Goal: Task Accomplishment & Management: Use online tool/utility

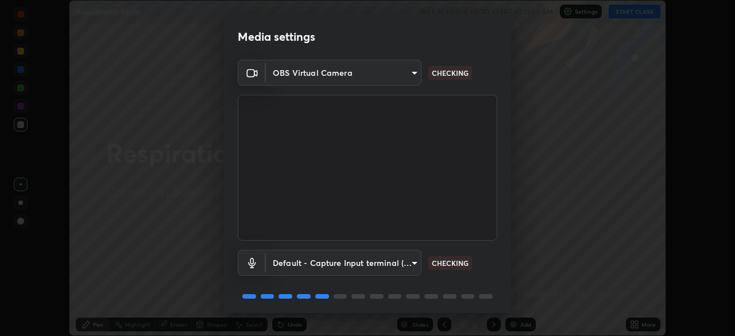
scroll to position [41, 0]
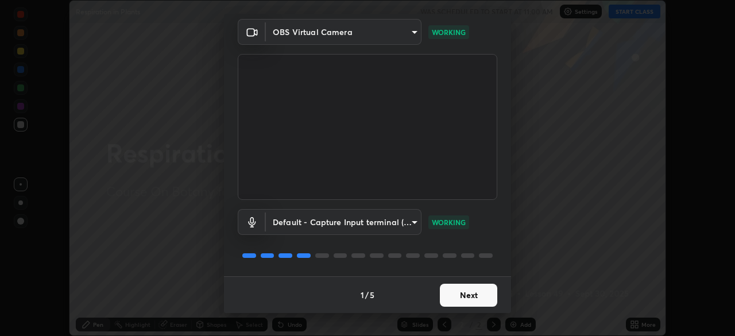
click at [458, 290] on button "Next" at bounding box center [468, 295] width 57 height 23
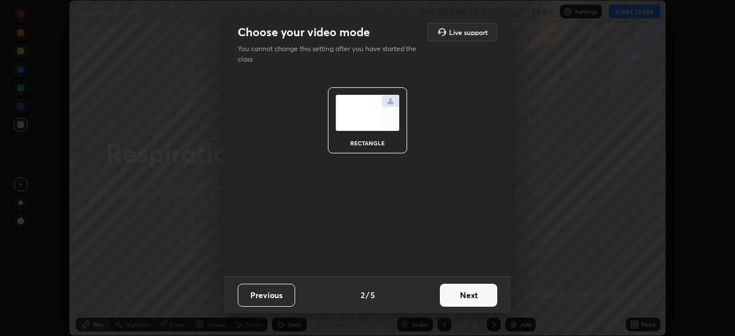
scroll to position [0, 0]
click at [468, 296] on button "Next" at bounding box center [468, 295] width 57 height 23
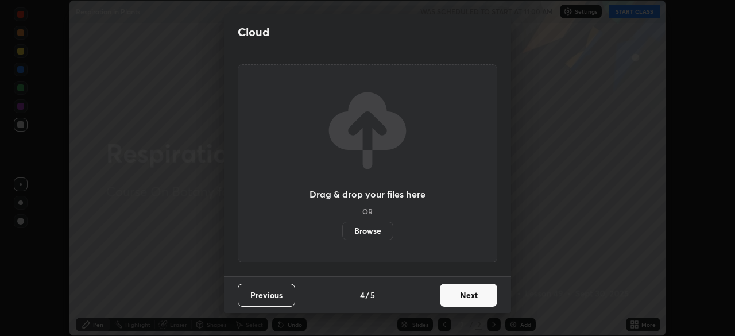
click at [483, 298] on button "Next" at bounding box center [468, 295] width 57 height 23
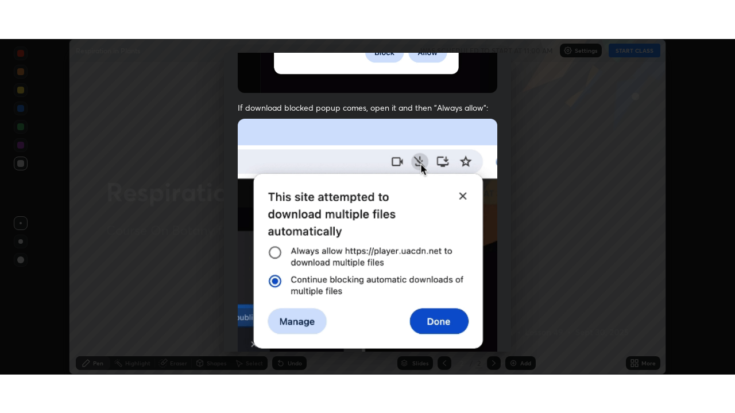
scroll to position [275, 0]
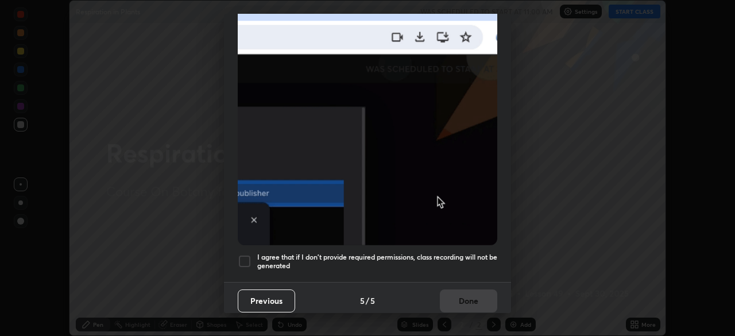
click at [477, 253] on h5 "I agree that if I don't provide required permissions, class recording will not …" at bounding box center [377, 262] width 240 height 18
click at [478, 289] on button "Done" at bounding box center [468, 300] width 57 height 23
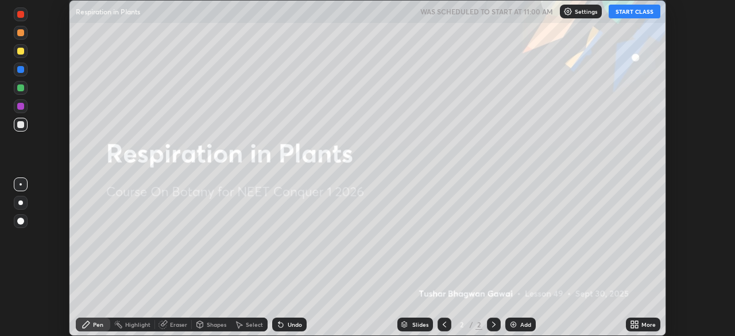
click at [641, 329] on div "More" at bounding box center [643, 324] width 34 height 14
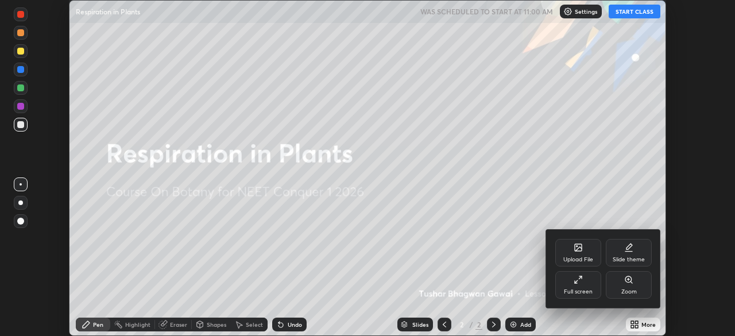
click at [589, 290] on div "Full screen" at bounding box center [578, 292] width 29 height 6
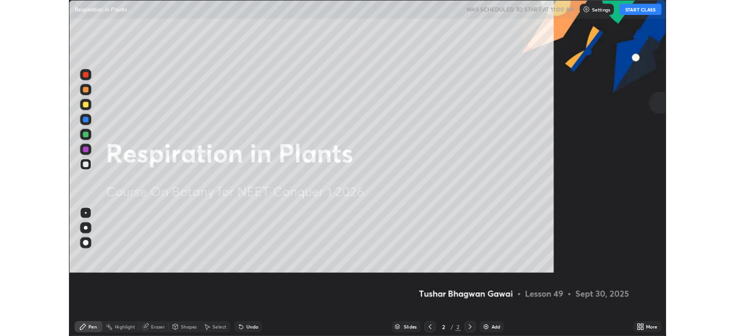
scroll to position [413, 735]
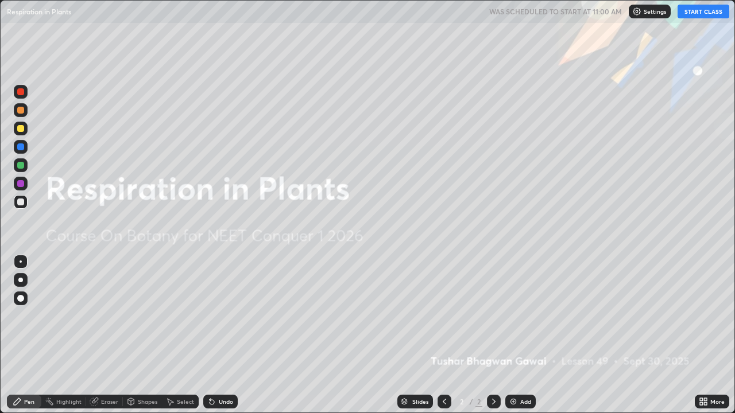
click at [701, 10] on button "START CLASS" at bounding box center [703, 12] width 52 height 14
click at [513, 335] on img at bounding box center [512, 401] width 9 height 9
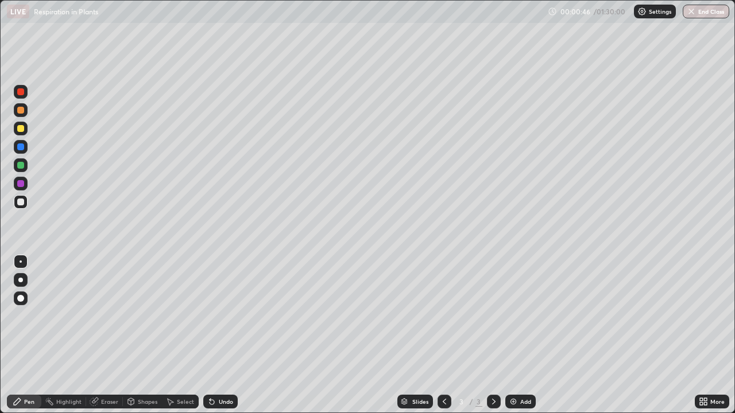
click at [20, 133] on div at bounding box center [21, 129] width 14 height 14
click at [24, 200] on div at bounding box center [20, 202] width 7 height 7
click at [513, 335] on div "Add" at bounding box center [520, 402] width 30 height 14
click at [152, 335] on div "Shapes" at bounding box center [148, 402] width 20 height 6
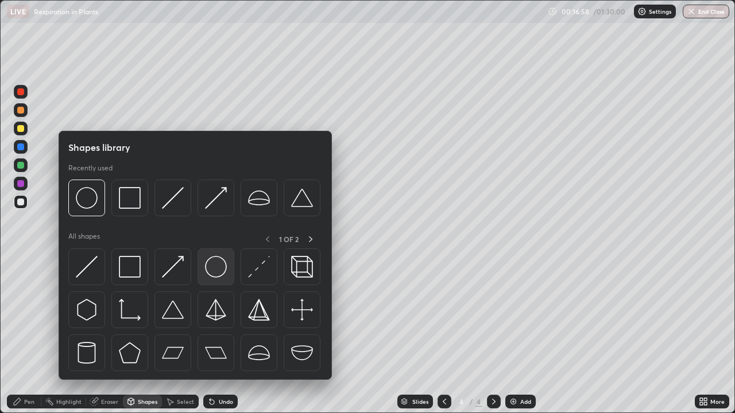
click at [218, 271] on img at bounding box center [216, 267] width 22 height 22
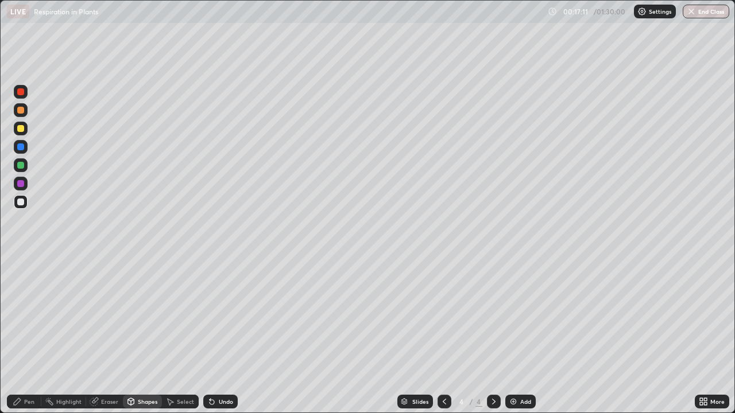
click at [21, 335] on icon at bounding box center [17, 401] width 9 height 9
click at [513, 335] on div "Add" at bounding box center [520, 402] width 30 height 14
click at [21, 164] on div at bounding box center [20, 165] width 7 height 7
click at [21, 129] on div at bounding box center [20, 128] width 7 height 7
click at [21, 113] on div at bounding box center [20, 110] width 7 height 7
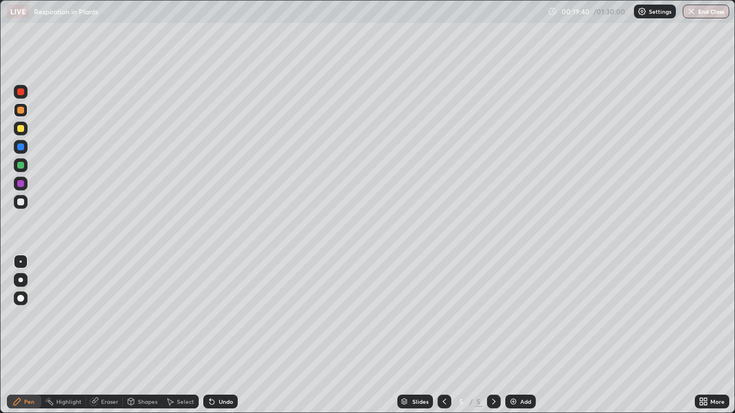
click at [22, 204] on div at bounding box center [20, 202] width 7 height 7
click at [510, 335] on img at bounding box center [512, 401] width 9 height 9
click at [216, 335] on div "Undo" at bounding box center [220, 402] width 34 height 14
click at [222, 335] on div "Undo" at bounding box center [220, 402] width 34 height 14
click at [443, 335] on icon at bounding box center [444, 401] width 9 height 9
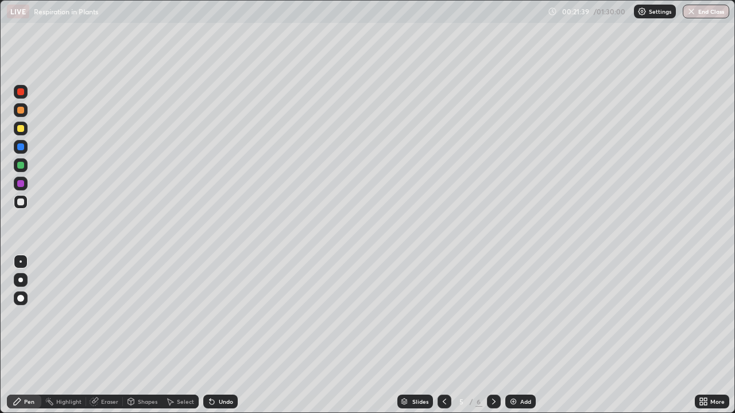
click at [492, 335] on icon at bounding box center [493, 401] width 9 height 9
click at [24, 164] on div at bounding box center [20, 165] width 7 height 7
click at [22, 129] on div at bounding box center [20, 128] width 7 height 7
click at [492, 335] on icon at bounding box center [493, 401] width 9 height 9
click at [442, 335] on icon at bounding box center [444, 401] width 9 height 9
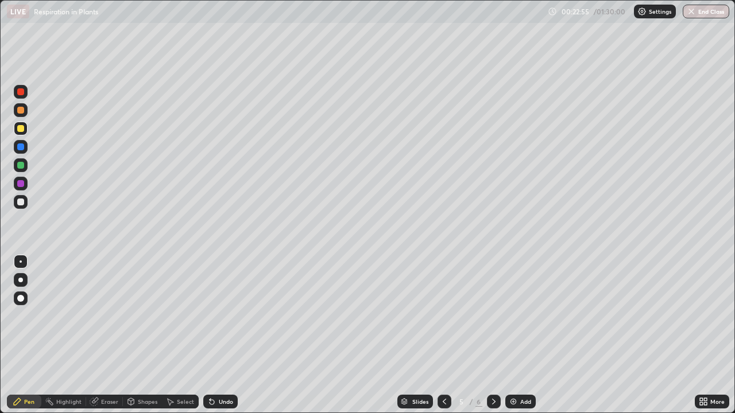
click at [514, 335] on img at bounding box center [512, 401] width 9 height 9
click at [24, 298] on div at bounding box center [20, 298] width 7 height 7
click at [142, 335] on div "Shapes" at bounding box center [148, 402] width 20 height 6
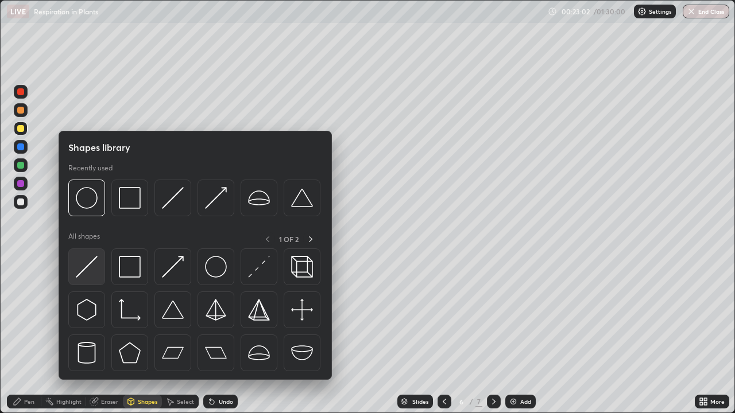
click at [90, 273] on img at bounding box center [87, 267] width 22 height 22
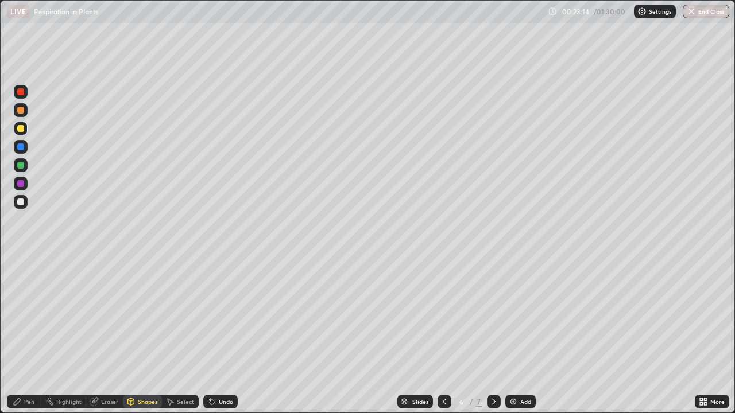
click at [139, 335] on div "Shapes" at bounding box center [142, 402] width 39 height 14
click at [151, 335] on div "Shapes" at bounding box center [148, 402] width 20 height 6
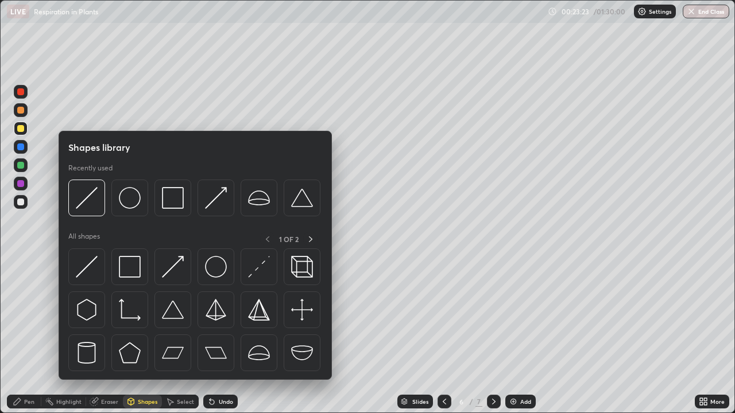
click at [30, 335] on div "Pen" at bounding box center [29, 402] width 10 height 6
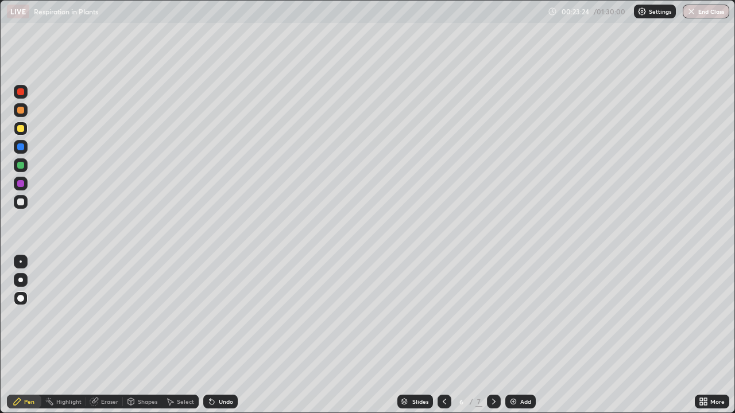
click at [28, 335] on div at bounding box center [20, 322] width 18 height 138
click at [216, 335] on div "Undo" at bounding box center [220, 402] width 34 height 14
click at [218, 335] on div "Undo" at bounding box center [220, 402] width 34 height 14
click at [215, 335] on div "Undo" at bounding box center [220, 402] width 34 height 14
click at [150, 335] on div "Shapes" at bounding box center [148, 402] width 20 height 6
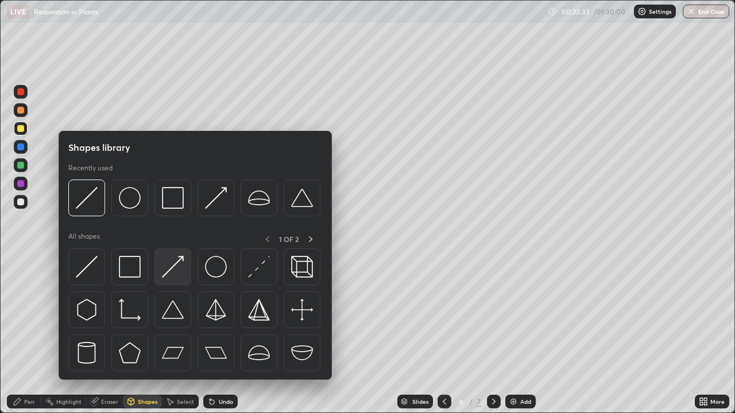
click at [176, 270] on img at bounding box center [173, 267] width 22 height 22
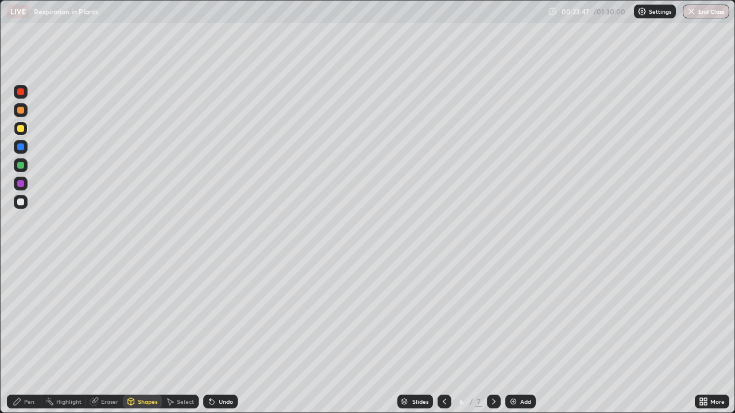
click at [23, 186] on div at bounding box center [20, 183] width 7 height 7
click at [29, 335] on div "Pen" at bounding box center [24, 402] width 34 height 14
click at [21, 202] on div at bounding box center [20, 202] width 7 height 7
click at [210, 335] on icon at bounding box center [211, 402] width 5 height 5
click at [215, 335] on div "Undo" at bounding box center [220, 402] width 34 height 14
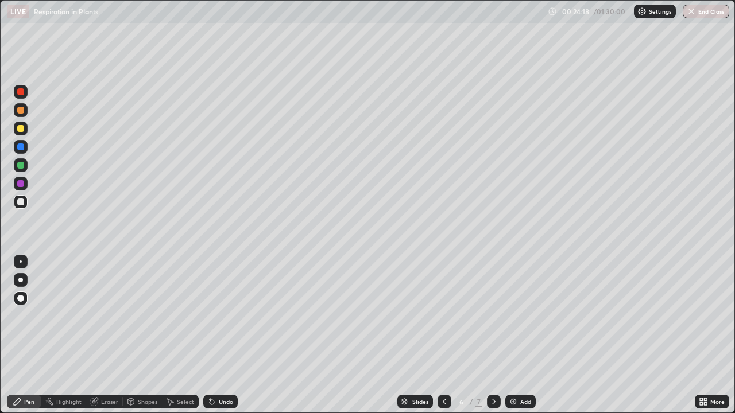
click at [217, 335] on div "Undo" at bounding box center [220, 402] width 34 height 14
click at [219, 335] on div "Undo" at bounding box center [220, 402] width 34 height 14
click at [220, 335] on div "Undo" at bounding box center [220, 402] width 34 height 14
click at [222, 335] on div "Undo" at bounding box center [220, 402] width 34 height 14
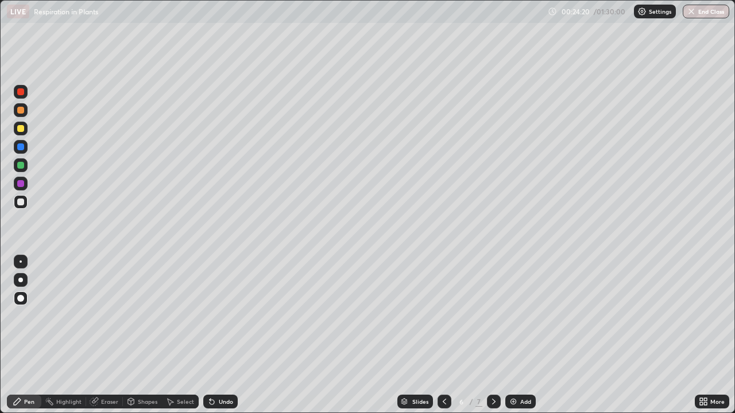
click at [222, 335] on div "Undo" at bounding box center [226, 402] width 14 height 6
click at [221, 335] on div "Undo" at bounding box center [226, 402] width 14 height 6
click at [221, 335] on div "Undo" at bounding box center [220, 402] width 34 height 14
click at [220, 335] on div "Undo" at bounding box center [220, 402] width 34 height 14
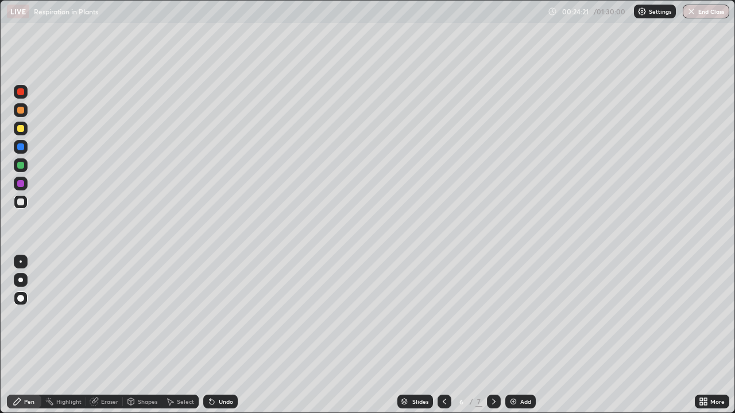
click at [220, 335] on div "Undo" at bounding box center [220, 402] width 34 height 14
click at [147, 335] on div "Shapes" at bounding box center [148, 402] width 20 height 6
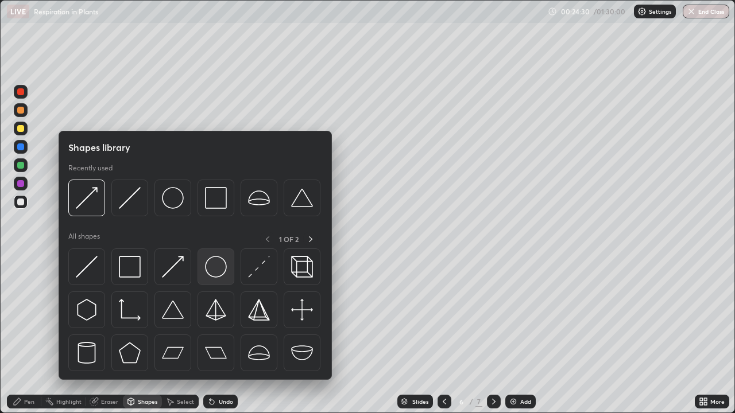
click at [222, 271] on img at bounding box center [216, 267] width 22 height 22
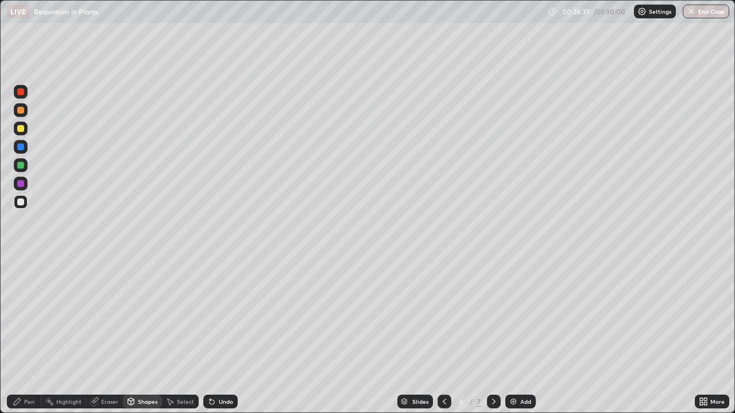
click at [148, 335] on div "Shapes" at bounding box center [148, 402] width 20 height 6
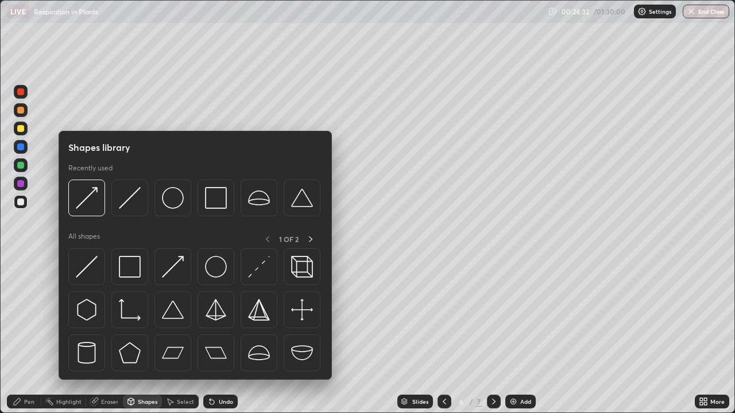
click at [135, 271] on img at bounding box center [130, 267] width 22 height 22
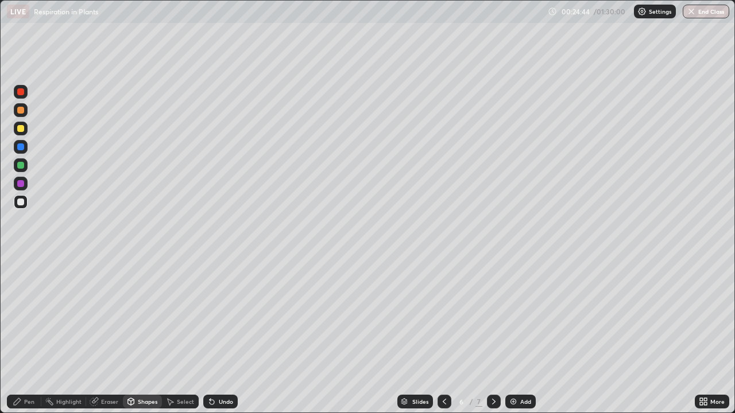
click at [22, 335] on div "Pen" at bounding box center [24, 402] width 34 height 14
click at [21, 262] on div at bounding box center [21, 262] width 2 height 2
click at [146, 335] on div "Shapes" at bounding box center [148, 402] width 20 height 6
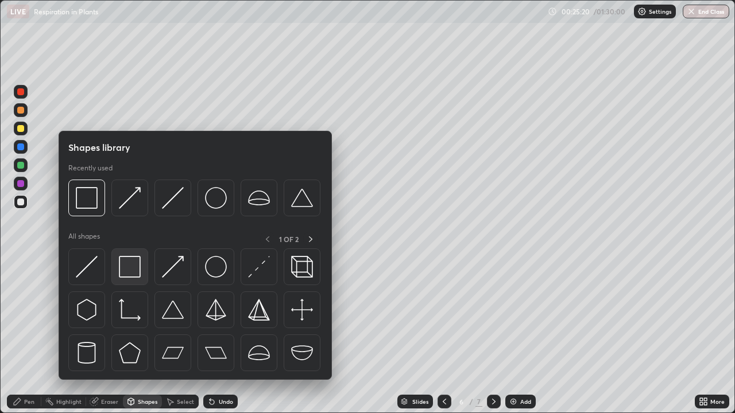
click at [141, 261] on div at bounding box center [129, 267] width 37 height 37
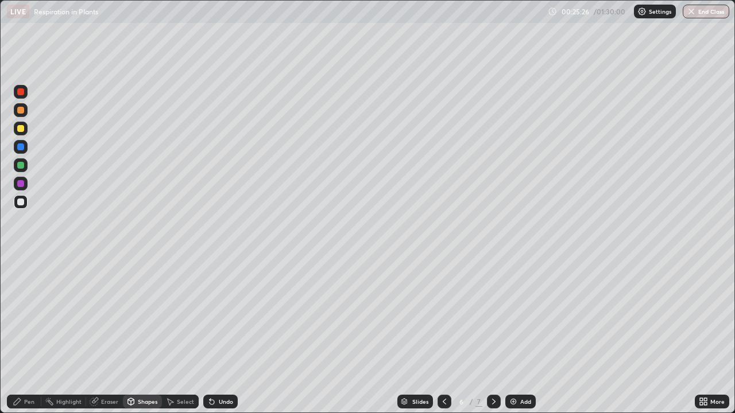
click at [25, 335] on div "Pen" at bounding box center [29, 402] width 10 height 6
click at [21, 262] on div at bounding box center [21, 262] width 2 height 2
click at [32, 335] on div "Pen" at bounding box center [29, 402] width 10 height 6
click at [134, 335] on icon at bounding box center [130, 401] width 9 height 9
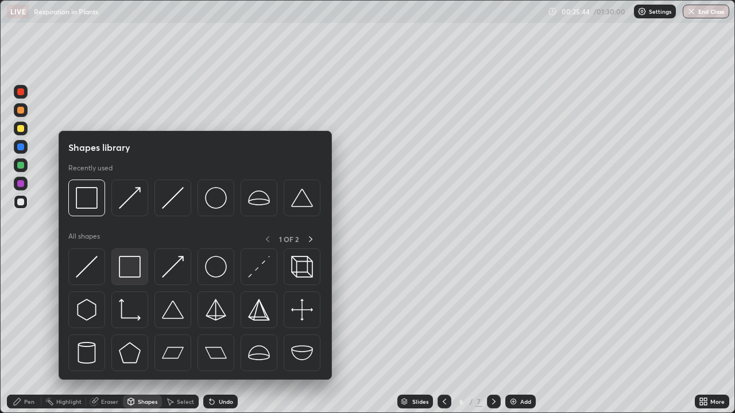
click at [130, 269] on img at bounding box center [130, 267] width 22 height 22
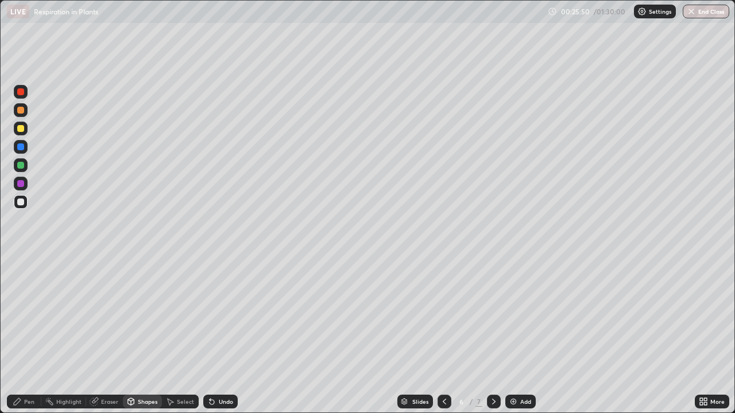
click at [31, 335] on div "Pen" at bounding box center [24, 402] width 34 height 14
click at [131, 335] on icon at bounding box center [131, 403] width 0 height 4
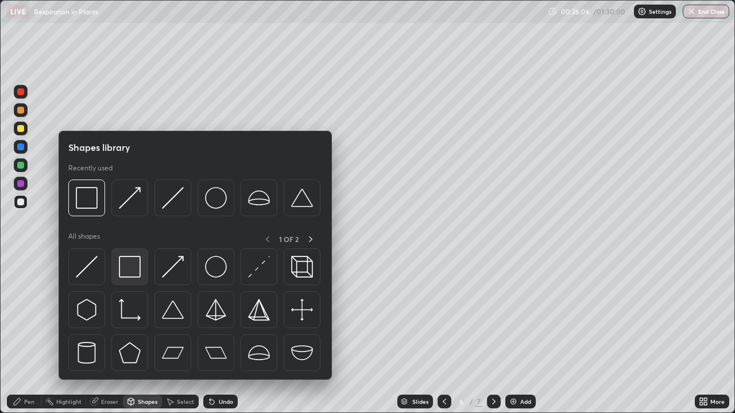
click at [131, 274] on img at bounding box center [130, 267] width 22 height 22
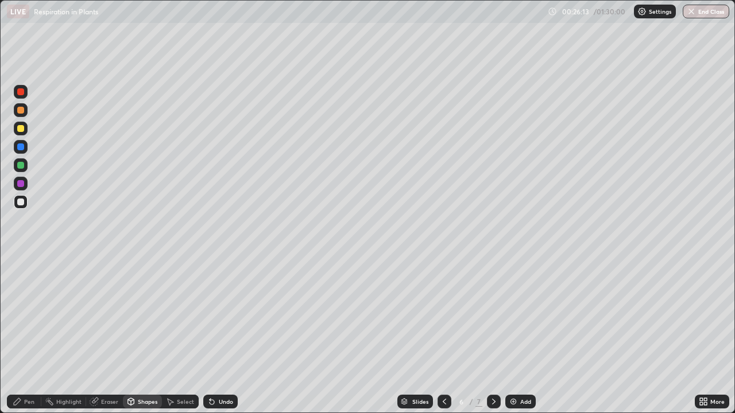
click at [210, 335] on icon at bounding box center [211, 402] width 5 height 5
click at [215, 335] on div "Undo" at bounding box center [220, 402] width 34 height 14
click at [33, 335] on div "Pen" at bounding box center [24, 402] width 34 height 14
click at [142, 335] on div "Shapes" at bounding box center [148, 402] width 20 height 6
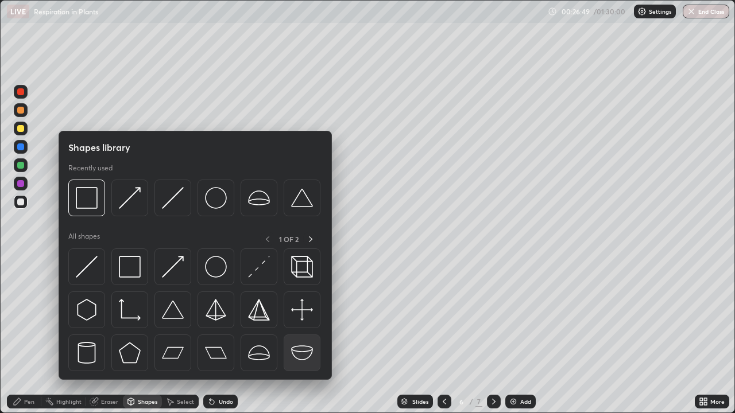
click at [295, 335] on img at bounding box center [302, 353] width 22 height 22
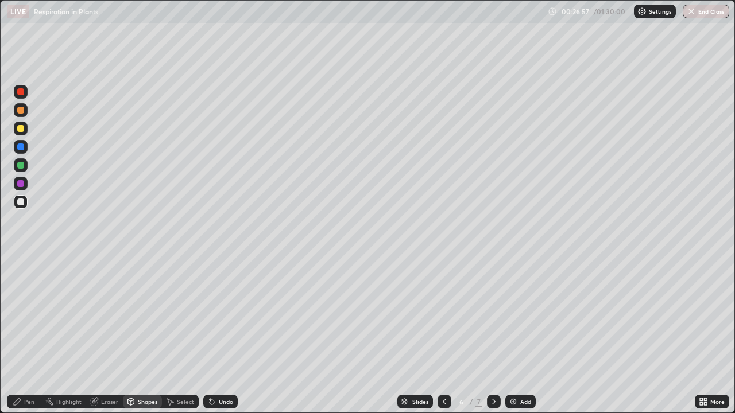
click at [24, 335] on div "Pen" at bounding box center [24, 402] width 34 height 14
click at [22, 130] on div at bounding box center [20, 128] width 7 height 7
click at [22, 183] on div at bounding box center [20, 183] width 7 height 7
click at [138, 335] on div "Shapes" at bounding box center [142, 402] width 39 height 14
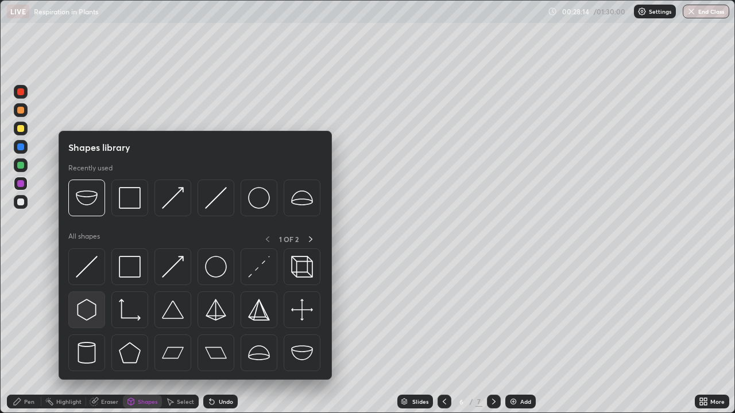
click at [91, 309] on img at bounding box center [87, 310] width 22 height 22
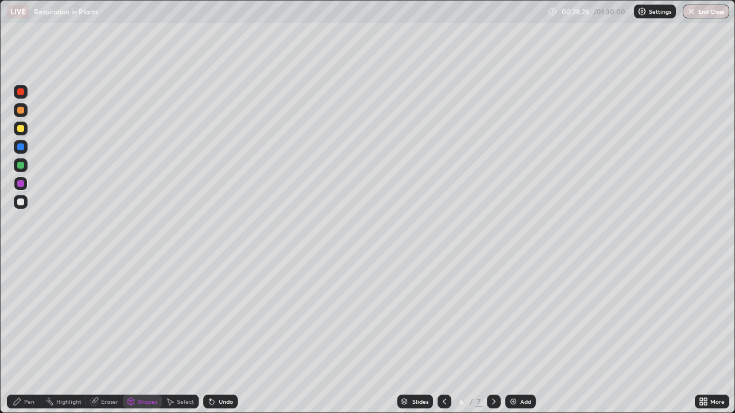
click at [21, 196] on div at bounding box center [21, 202] width 14 height 14
click at [219, 335] on div "Undo" at bounding box center [226, 402] width 14 height 6
click at [29, 335] on div "Pen" at bounding box center [29, 402] width 10 height 6
click at [444, 335] on icon at bounding box center [444, 401] width 9 height 9
click at [443, 335] on icon at bounding box center [444, 401] width 9 height 9
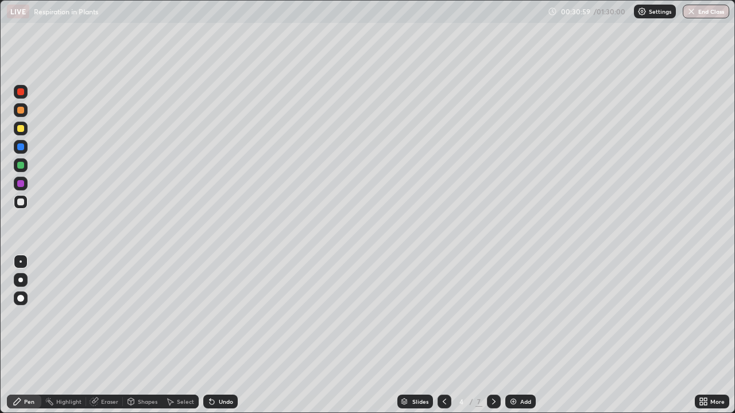
click at [493, 335] on icon at bounding box center [493, 401] width 9 height 9
click at [496, 335] on div at bounding box center [494, 402] width 14 height 14
click at [496, 335] on icon at bounding box center [493, 401] width 9 height 9
click at [492, 335] on icon at bounding box center [493, 401] width 9 height 9
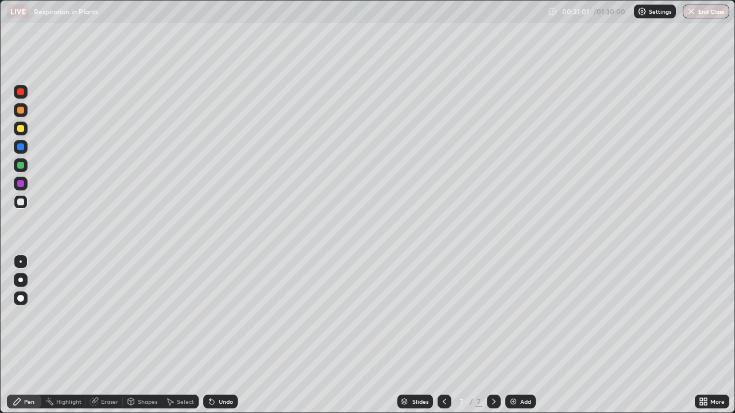
click at [492, 335] on icon at bounding box center [493, 401] width 9 height 9
click at [515, 335] on img at bounding box center [512, 401] width 9 height 9
click at [21, 202] on div at bounding box center [20, 202] width 7 height 7
click at [492, 335] on icon at bounding box center [493, 402] width 3 height 6
click at [491, 335] on icon at bounding box center [493, 401] width 9 height 9
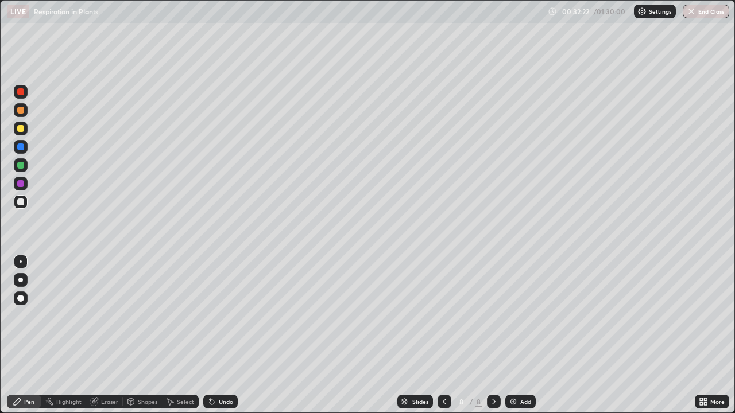
click at [492, 335] on icon at bounding box center [493, 401] width 9 height 9
click at [487, 335] on div at bounding box center [494, 402] width 14 height 14
click at [441, 335] on icon at bounding box center [444, 401] width 9 height 9
click at [443, 335] on icon at bounding box center [444, 401] width 9 height 9
click at [214, 335] on icon at bounding box center [211, 401] width 9 height 9
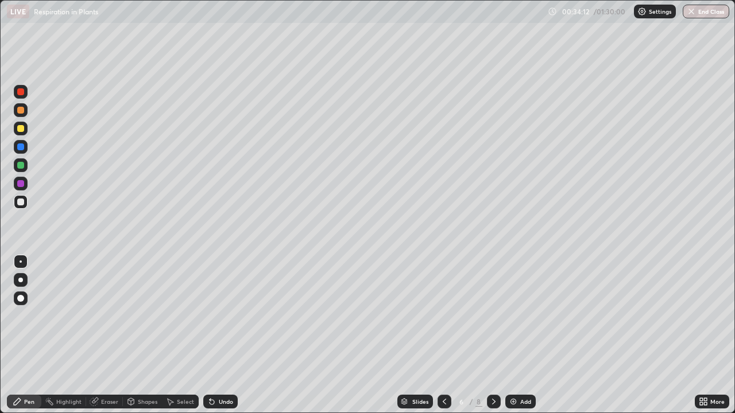
click at [215, 335] on div "Undo" at bounding box center [220, 402] width 34 height 14
click at [216, 335] on div "Undo" at bounding box center [220, 402] width 34 height 14
click at [106, 335] on div "Eraser" at bounding box center [109, 402] width 17 height 6
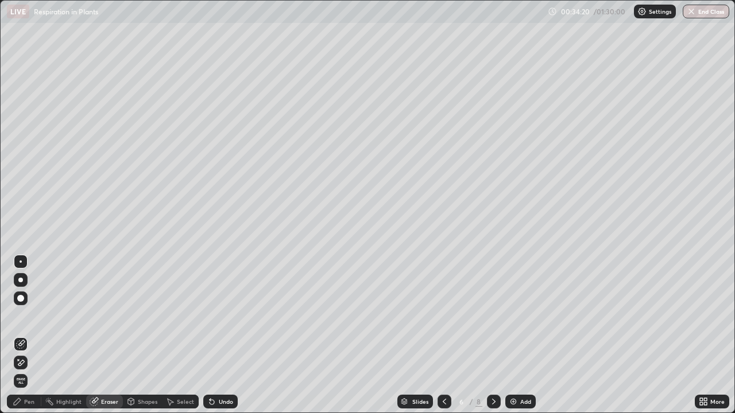
click at [31, 335] on div "Pen" at bounding box center [29, 402] width 10 height 6
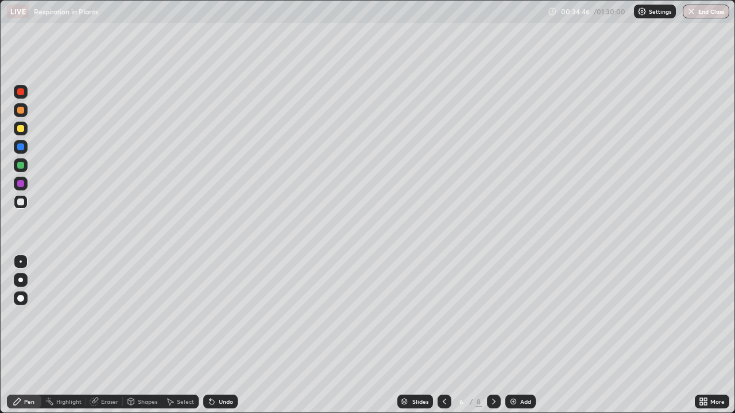
click at [22, 127] on div at bounding box center [20, 128] width 7 height 7
click at [21, 201] on div at bounding box center [20, 202] width 7 height 7
click at [210, 335] on icon at bounding box center [211, 402] width 5 height 5
click at [143, 335] on div "Shapes" at bounding box center [148, 402] width 20 height 6
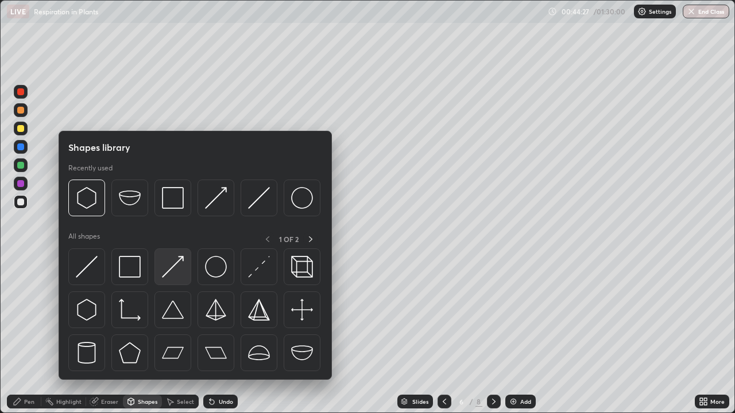
click at [169, 270] on img at bounding box center [173, 267] width 22 height 22
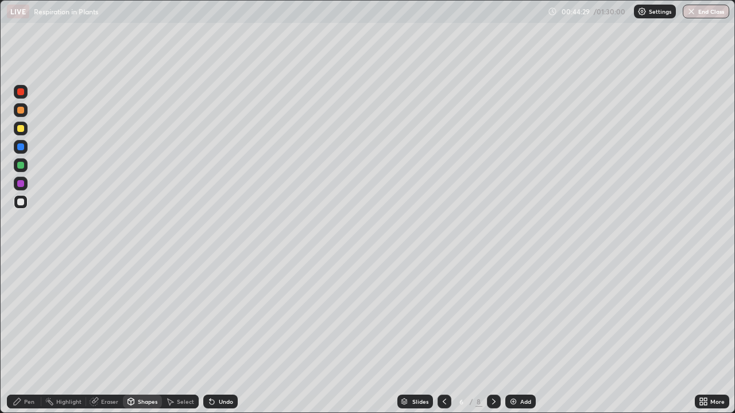
click at [138, 335] on div "Shapes" at bounding box center [148, 402] width 20 height 6
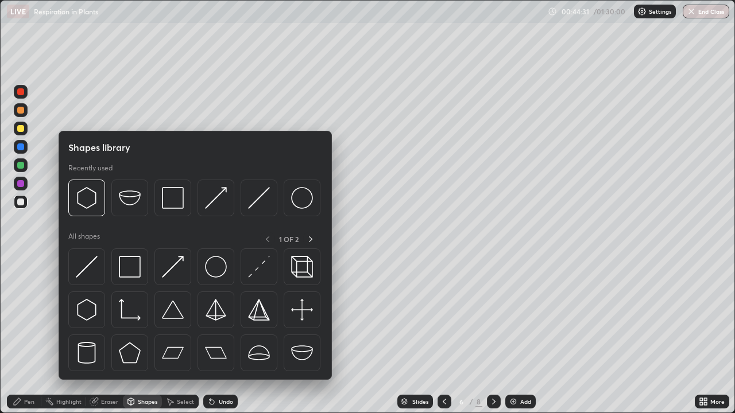
click at [21, 111] on div at bounding box center [20, 110] width 7 height 7
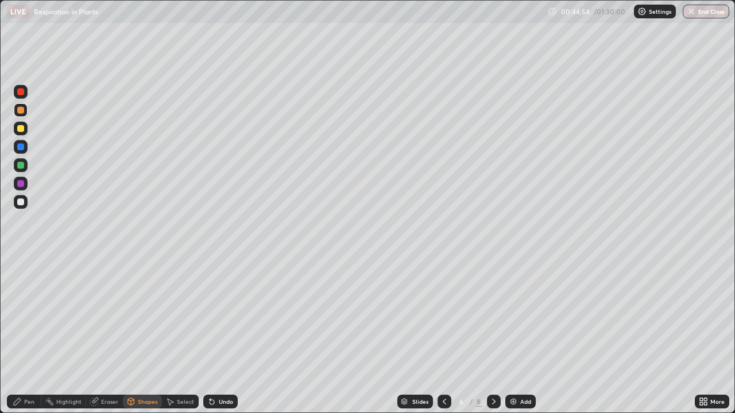
click at [26, 335] on div "Pen" at bounding box center [29, 402] width 10 height 6
click at [19, 292] on div at bounding box center [21, 299] width 14 height 14
click at [22, 202] on div at bounding box center [20, 202] width 7 height 7
click at [146, 335] on div "Shapes" at bounding box center [148, 402] width 20 height 6
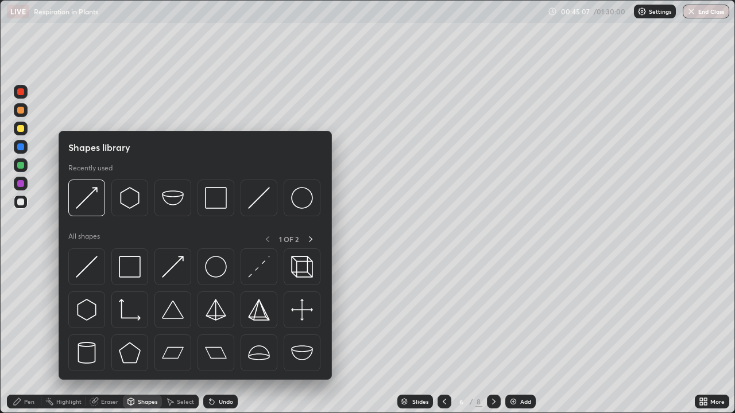
click at [24, 189] on div at bounding box center [21, 184] width 14 height 14
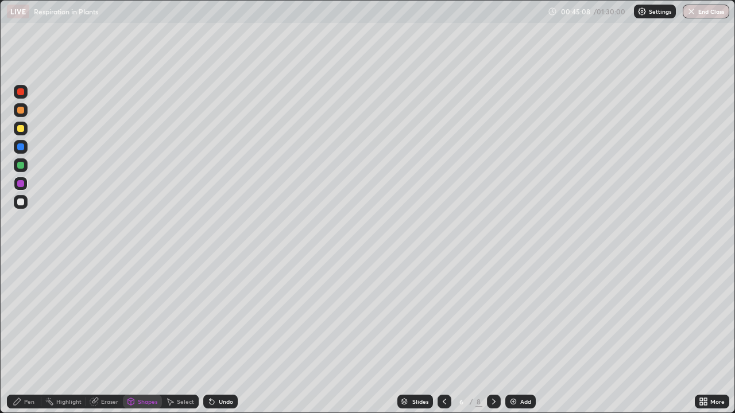
click at [139, 335] on div "Shapes" at bounding box center [148, 402] width 20 height 6
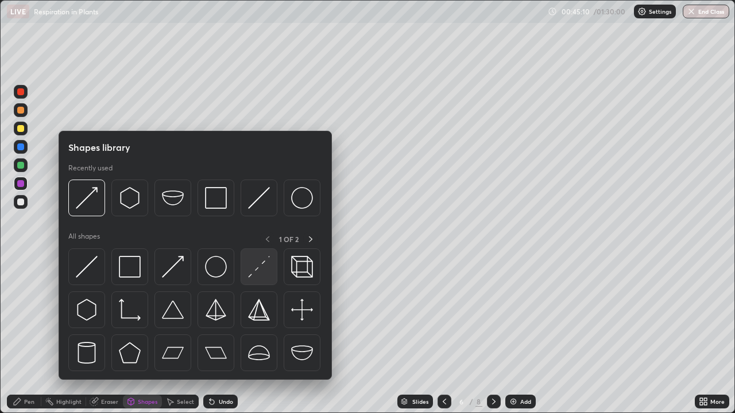
click at [266, 266] on img at bounding box center [259, 267] width 22 height 22
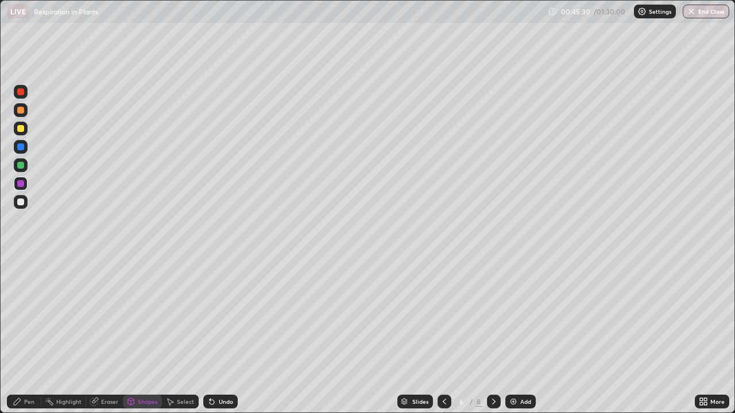
click at [23, 203] on div at bounding box center [20, 202] width 7 height 7
click at [210, 335] on icon at bounding box center [211, 402] width 5 height 5
click at [26, 335] on div "Pen" at bounding box center [29, 402] width 10 height 6
click at [511, 335] on img at bounding box center [512, 401] width 9 height 9
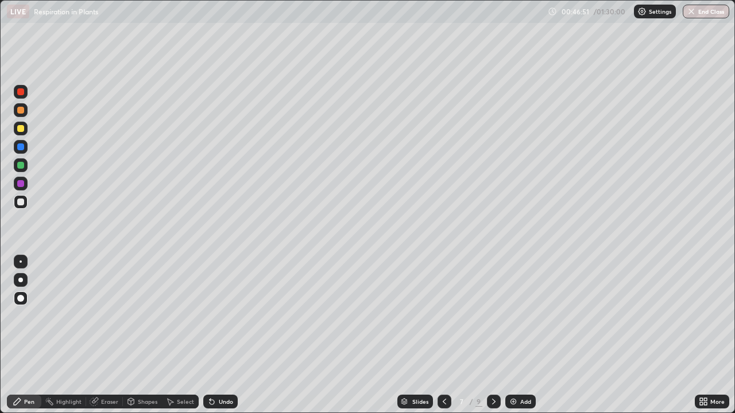
click at [24, 335] on div "Pen" at bounding box center [29, 402] width 10 height 6
click at [181, 335] on div "Select" at bounding box center [185, 402] width 17 height 6
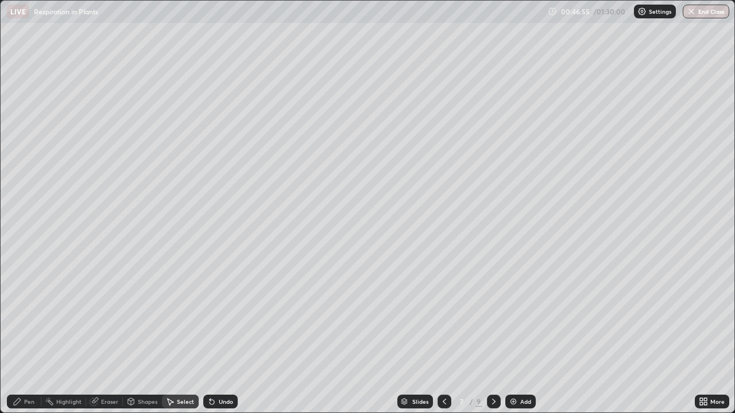
click at [185, 335] on div "Select" at bounding box center [180, 402] width 37 height 14
click at [182, 335] on div "Select" at bounding box center [180, 402] width 37 height 14
click at [138, 335] on div "Shapes" at bounding box center [148, 402] width 20 height 6
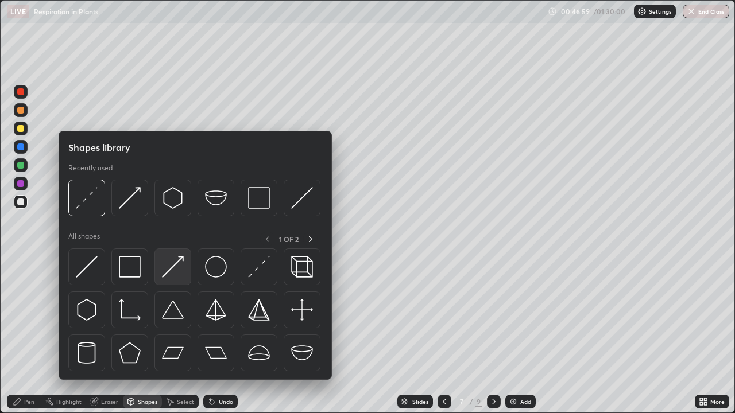
click at [174, 271] on img at bounding box center [173, 267] width 22 height 22
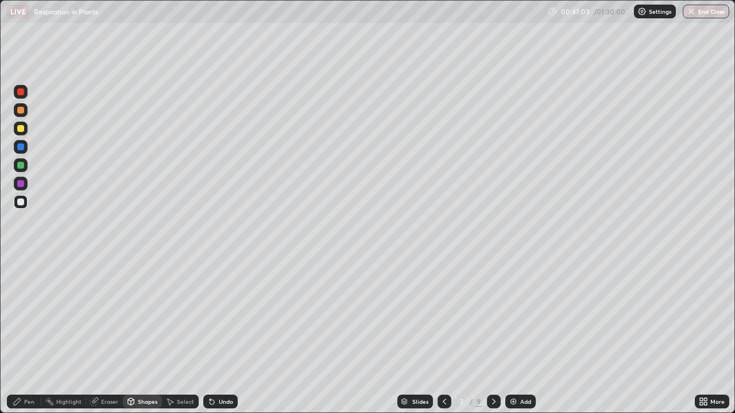
click at [24, 335] on div "Pen" at bounding box center [29, 402] width 10 height 6
click at [21, 262] on div at bounding box center [21, 262] width 14 height 14
click at [21, 165] on div at bounding box center [20, 165] width 7 height 7
click at [228, 335] on div "Undo" at bounding box center [226, 402] width 14 height 6
click at [231, 335] on div "Undo" at bounding box center [220, 402] width 34 height 14
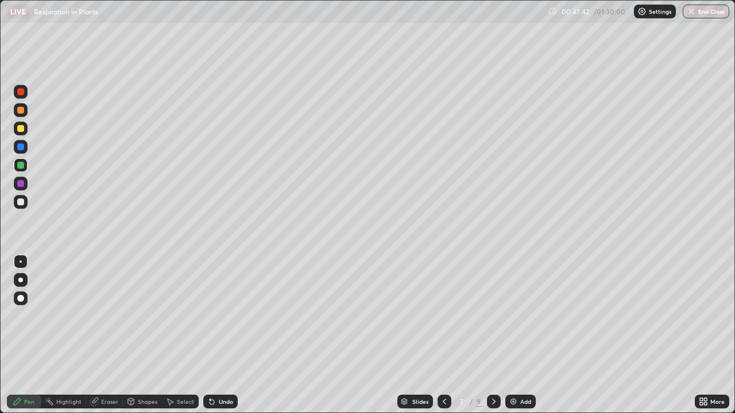
click at [234, 335] on div "Undo" at bounding box center [220, 402] width 34 height 14
click at [236, 335] on div "Undo" at bounding box center [220, 402] width 34 height 14
click at [149, 335] on div "Shapes" at bounding box center [148, 402] width 20 height 6
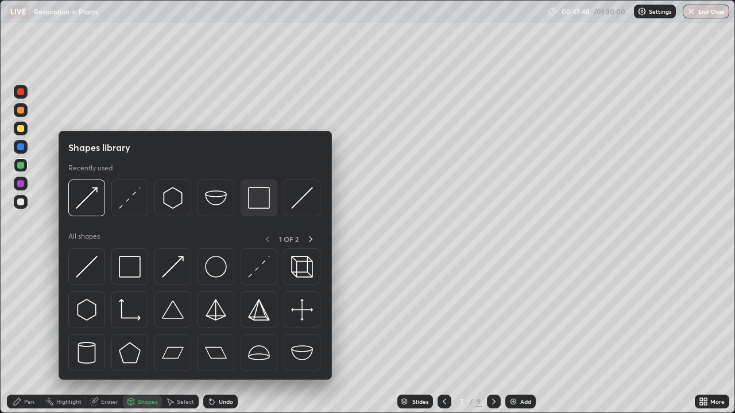
click at [262, 201] on img at bounding box center [259, 198] width 22 height 22
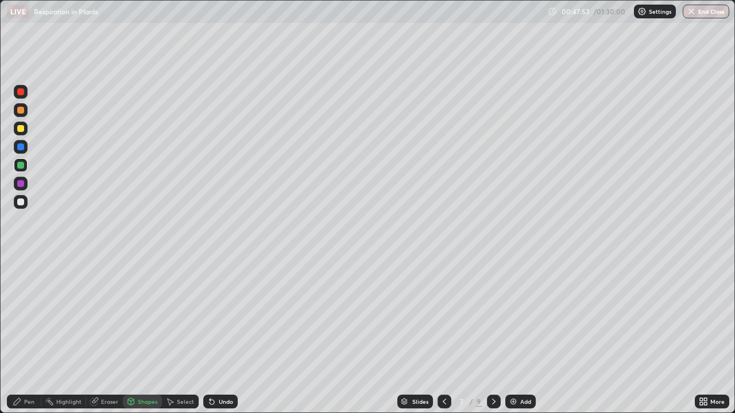
click at [25, 203] on div at bounding box center [21, 202] width 14 height 14
click at [146, 335] on div "Shapes" at bounding box center [148, 402] width 20 height 6
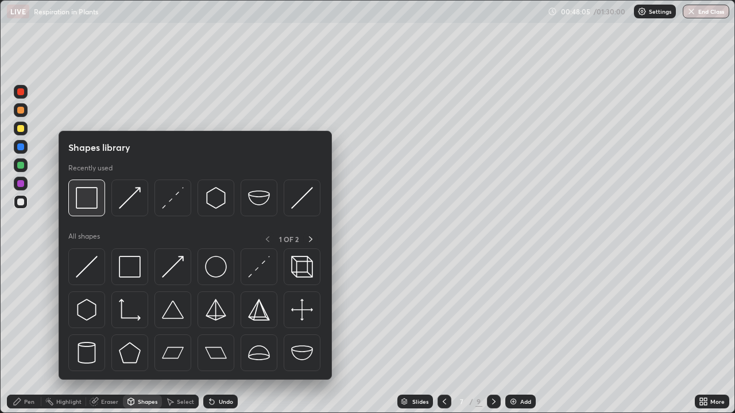
click at [83, 207] on img at bounding box center [87, 198] width 22 height 22
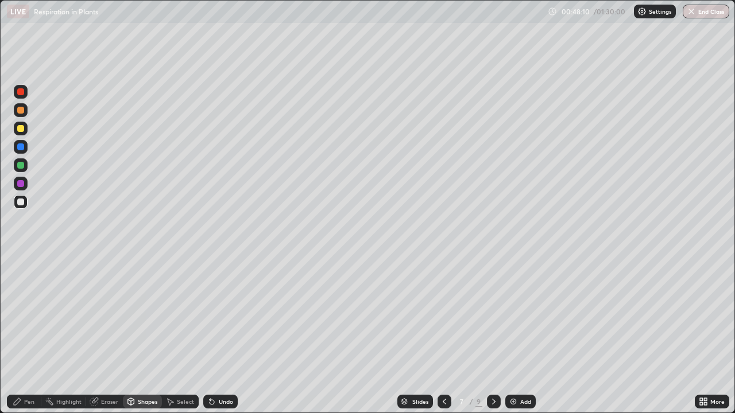
click at [37, 335] on div "Pen" at bounding box center [24, 402] width 34 height 14
click at [150, 335] on div "Shapes" at bounding box center [148, 402] width 20 height 6
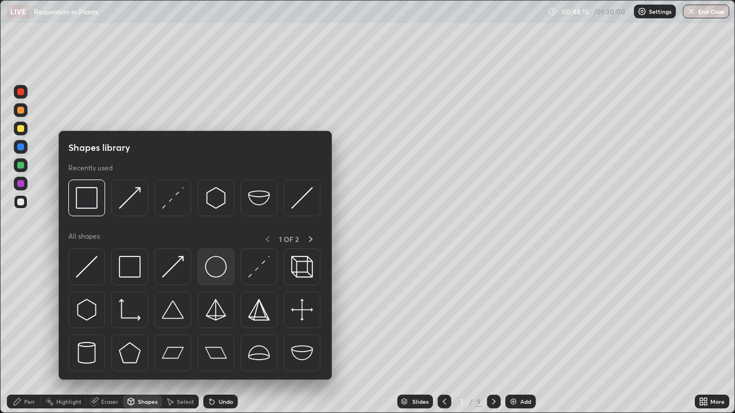
click at [221, 276] on img at bounding box center [216, 267] width 22 height 22
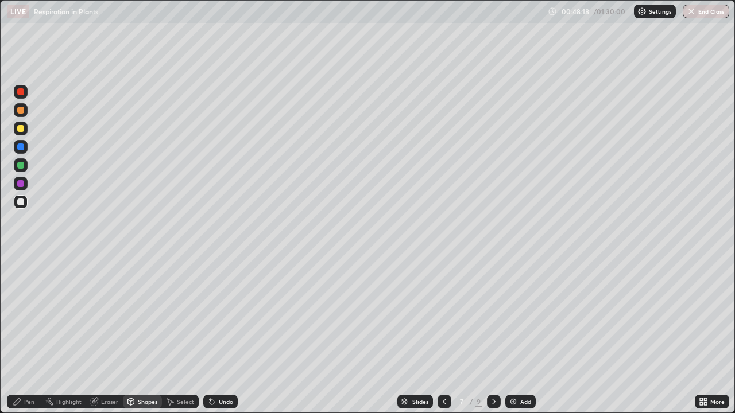
click at [211, 335] on div "Undo" at bounding box center [220, 402] width 34 height 14
click at [230, 335] on div "Undo" at bounding box center [226, 402] width 14 height 6
click at [21, 129] on div at bounding box center [20, 128] width 7 height 7
click at [227, 335] on div "Undo" at bounding box center [220, 402] width 34 height 14
click at [33, 335] on div "Pen" at bounding box center [29, 402] width 10 height 6
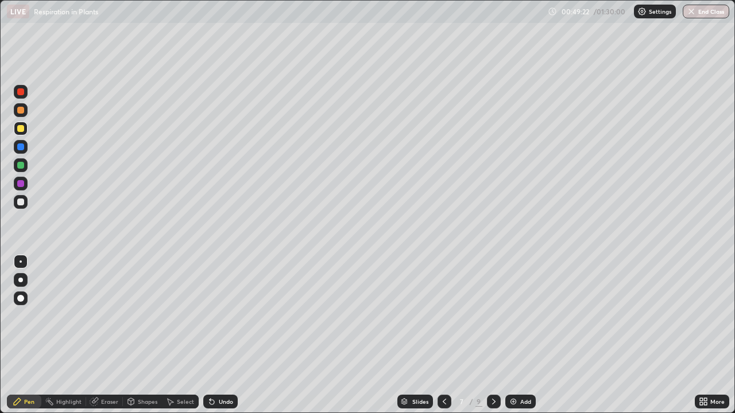
click at [24, 201] on div at bounding box center [20, 202] width 7 height 7
click at [19, 127] on div at bounding box center [20, 128] width 7 height 7
click at [214, 335] on icon at bounding box center [211, 401] width 9 height 9
click at [517, 335] on div "Add" at bounding box center [520, 402] width 30 height 14
click at [25, 197] on div at bounding box center [21, 202] width 14 height 14
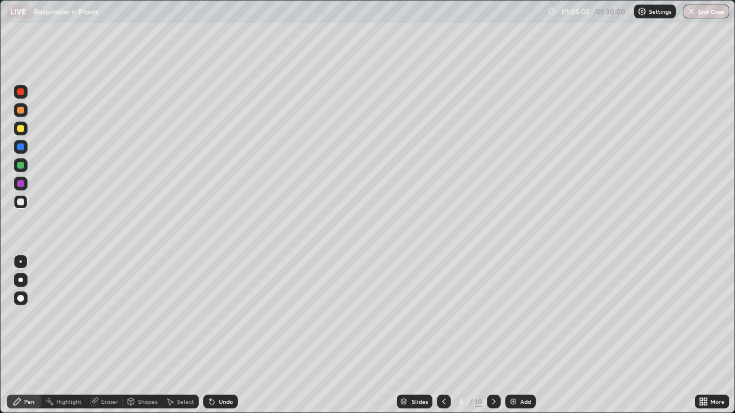
click at [515, 335] on img at bounding box center [512, 401] width 9 height 9
click at [511, 335] on img at bounding box center [512, 401] width 9 height 9
click at [443, 335] on icon at bounding box center [444, 401] width 9 height 9
click at [490, 335] on icon at bounding box center [493, 401] width 9 height 9
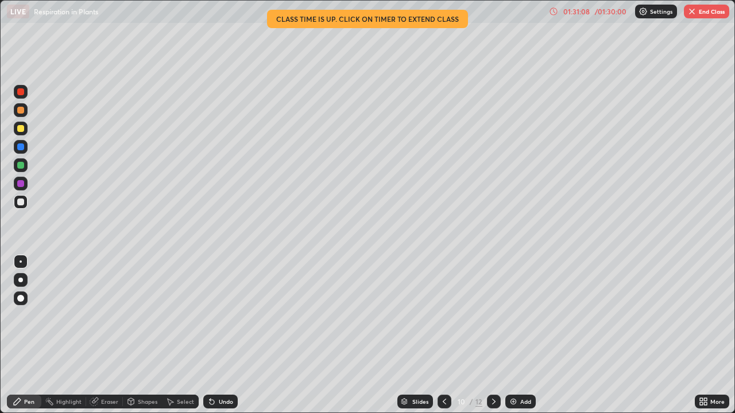
click at [696, 335] on div "More" at bounding box center [711, 402] width 34 height 14
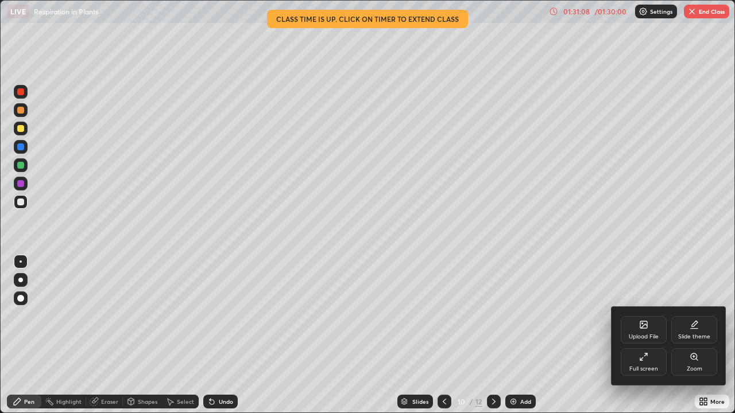
click at [650, 335] on div "Full screen" at bounding box center [643, 369] width 29 height 6
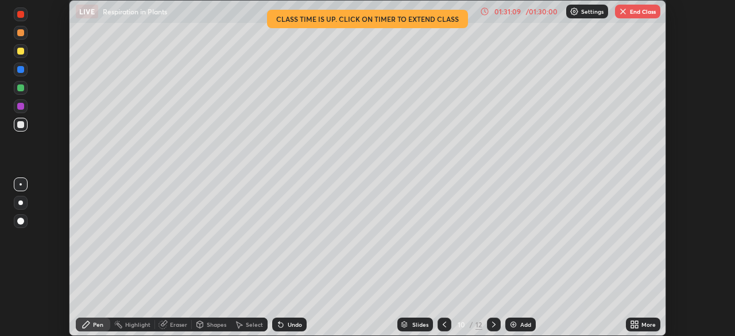
scroll to position [57057, 56658]
click at [646, 8] on button "End Class" at bounding box center [637, 12] width 45 height 14
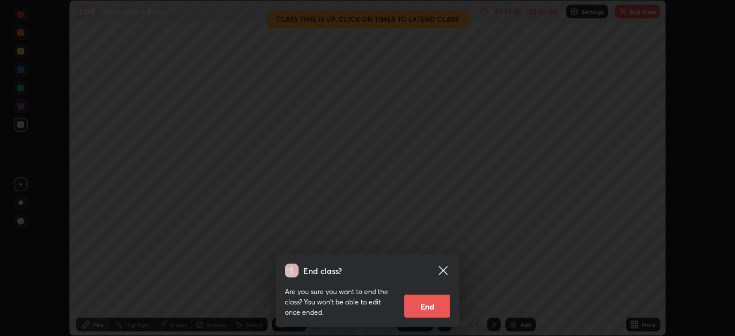
click at [436, 302] on button "End" at bounding box center [427, 305] width 46 height 23
